Goal: Task Accomplishment & Management: Use online tool/utility

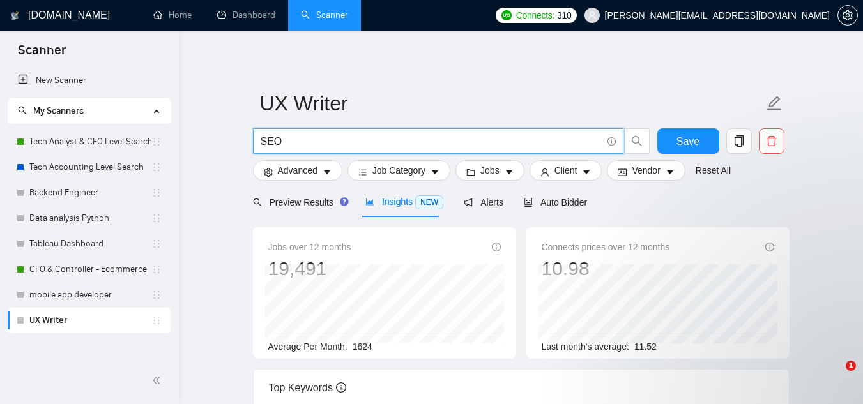
click at [284, 131] on span "SEO" at bounding box center [438, 141] width 371 height 26
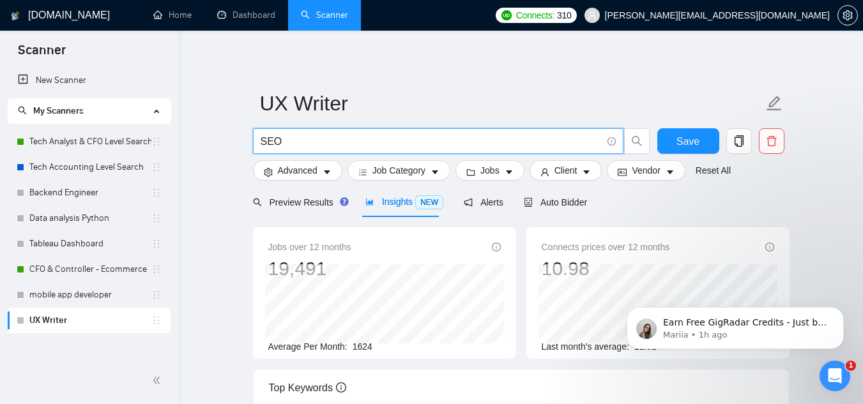
click at [274, 145] on input "SEO" at bounding box center [431, 142] width 341 height 16
type input "ebook"
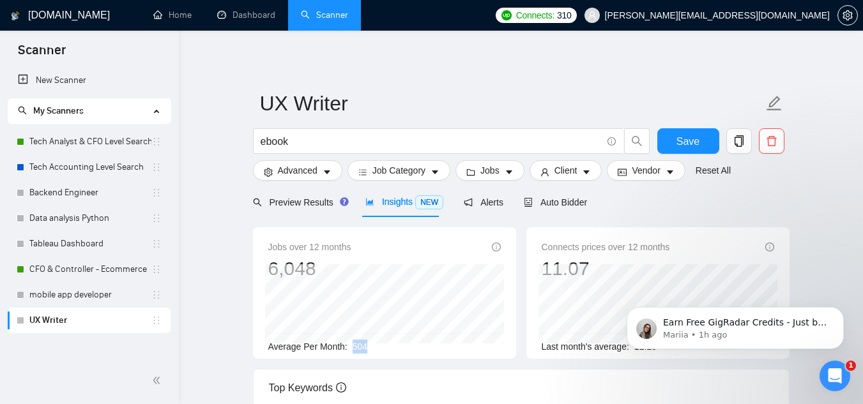
drag, startPoint x: 351, startPoint y: 347, endPoint x: 376, endPoint y: 349, distance: 25.7
click at [376, 349] on div "Average Per Month: 504" at bounding box center [384, 347] width 233 height 14
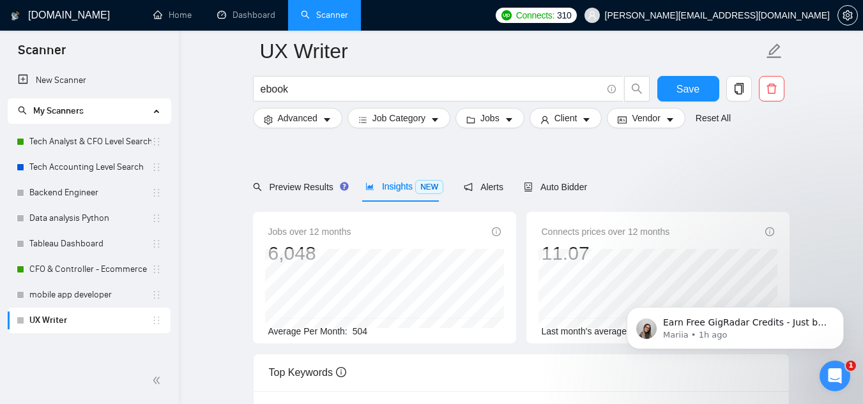
scroll to position [85, 0]
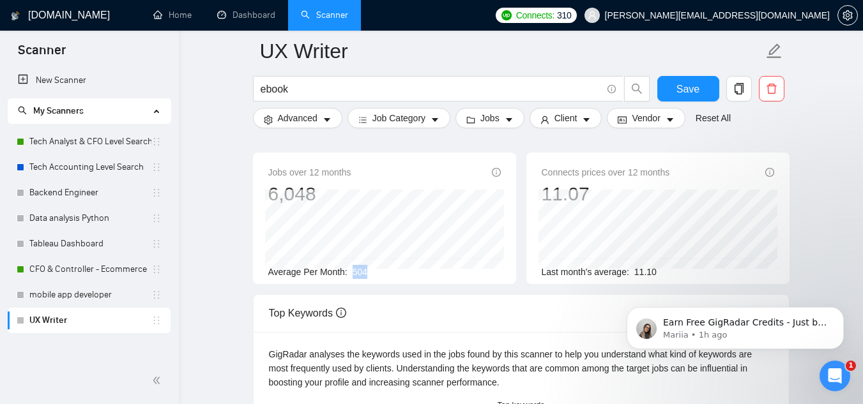
drag, startPoint x: 352, startPoint y: 272, endPoint x: 369, endPoint y: 272, distance: 16.6
click at [369, 272] on div "Average Per Month: 504" at bounding box center [384, 272] width 233 height 14
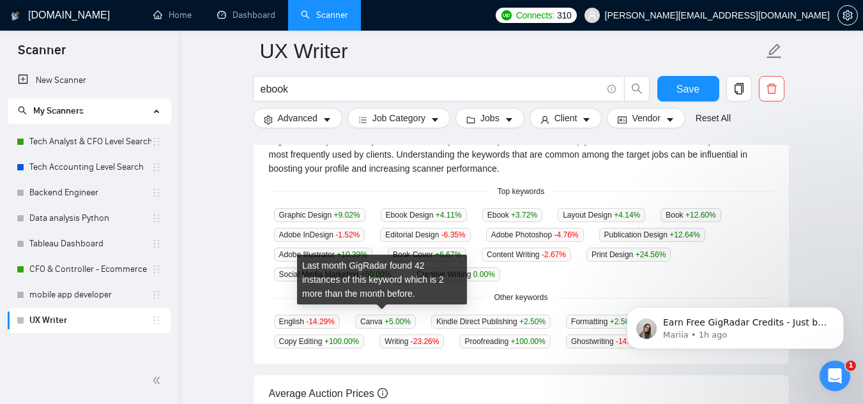
scroll to position [298, 0]
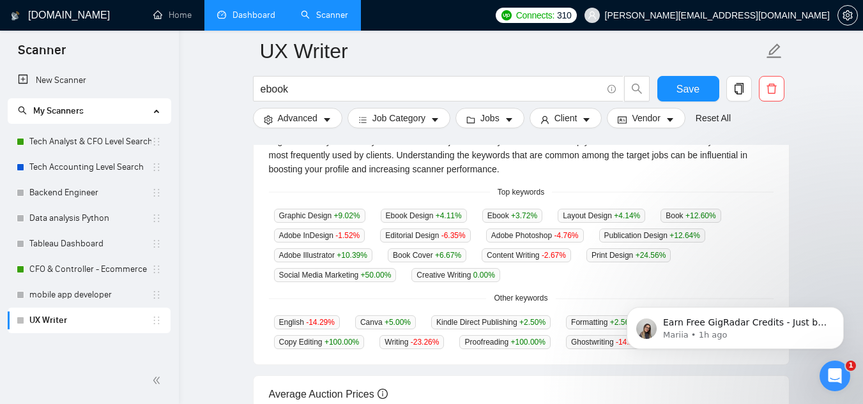
click at [253, 15] on link "Dashboard" at bounding box center [246, 15] width 58 height 11
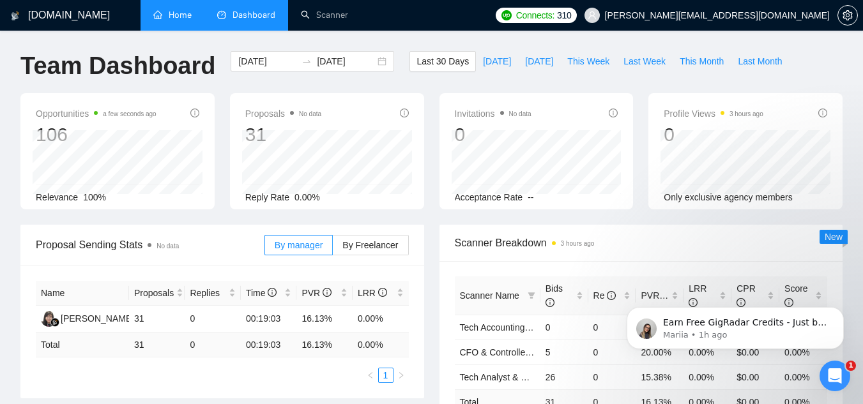
click at [167, 20] on link "Home" at bounding box center [172, 15] width 38 height 11
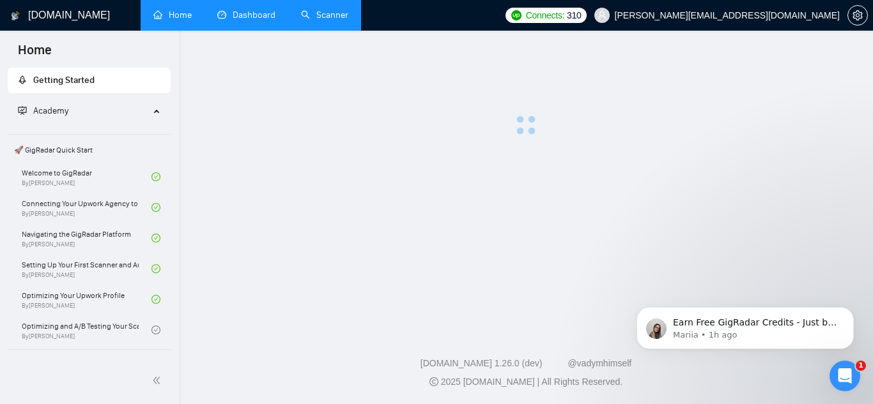
click at [340, 13] on link "Scanner" at bounding box center [324, 15] width 47 height 11
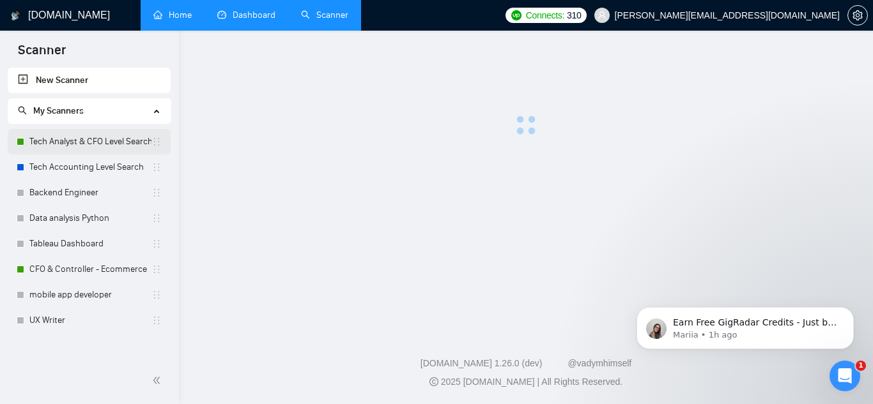
click at [76, 146] on link "Tech Analyst & CFO Level Search" at bounding box center [90, 142] width 122 height 26
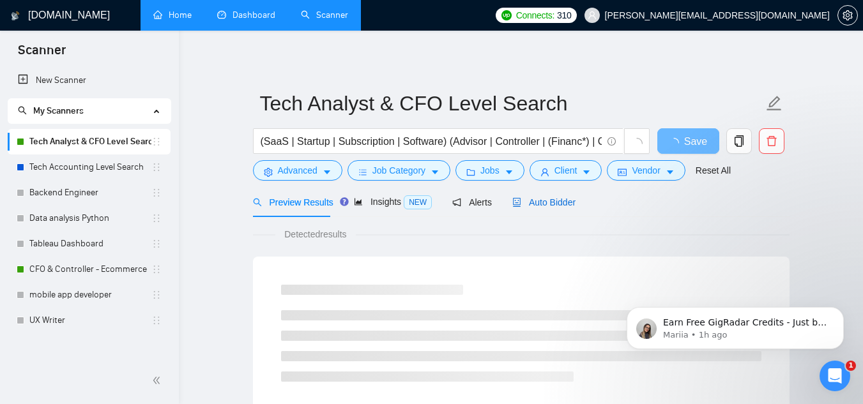
click at [547, 200] on span "Auto Bidder" at bounding box center [543, 202] width 63 height 10
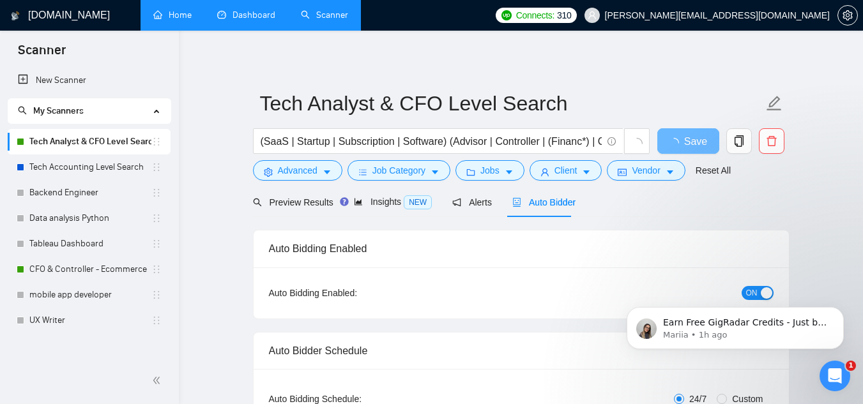
checkbox input "true"
click at [388, 198] on span "Insights NEW" at bounding box center [404, 202] width 78 height 10
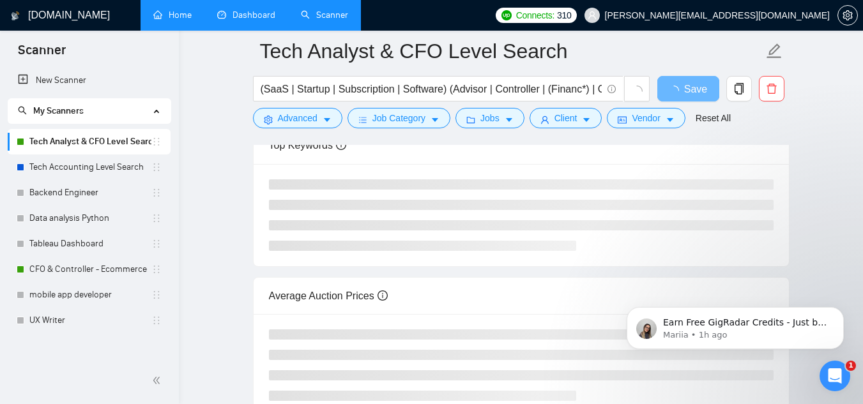
scroll to position [213, 0]
